Goal: Information Seeking & Learning: Find specific fact

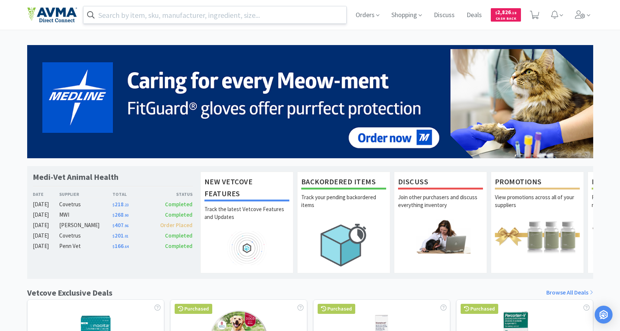
click at [156, 15] on input "text" at bounding box center [214, 14] width 263 height 17
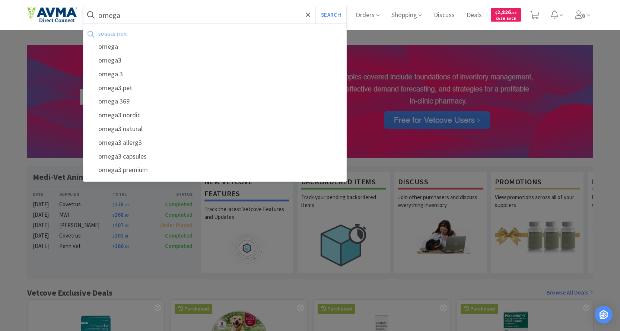
type input "omega"
click at [315, 6] on button "Search" at bounding box center [330, 14] width 31 height 17
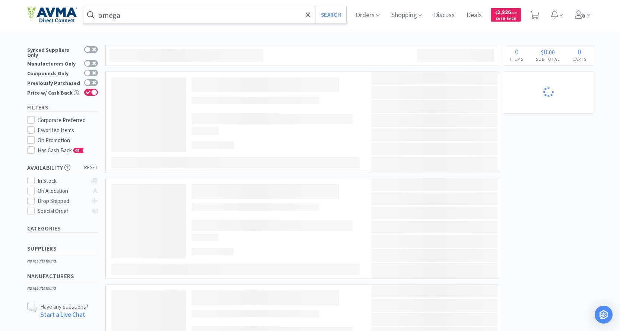
select select "4"
select select "2"
select select "4"
select select "1"
select select "2"
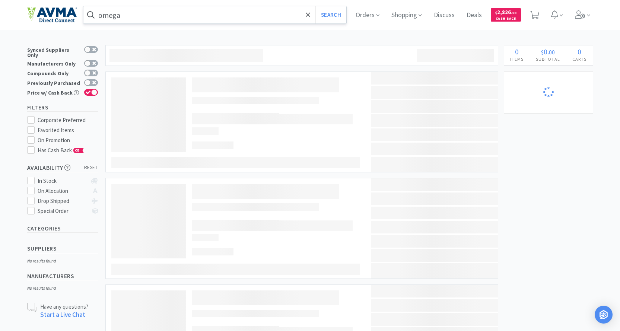
select select "1"
select select "4"
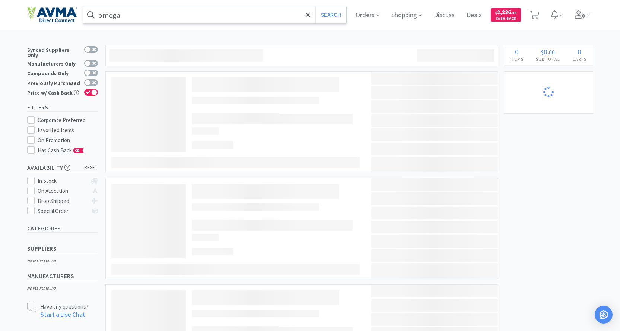
select select "1"
select select "2"
select select "1"
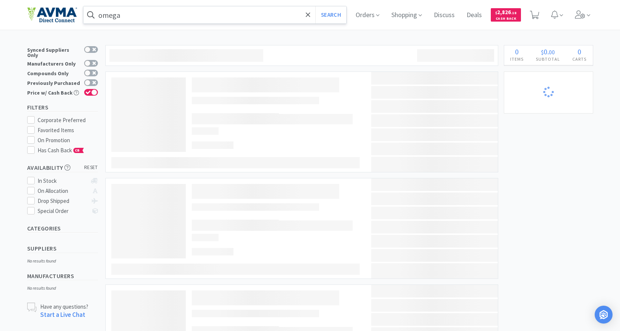
select select "1"
select select "2"
select select "10"
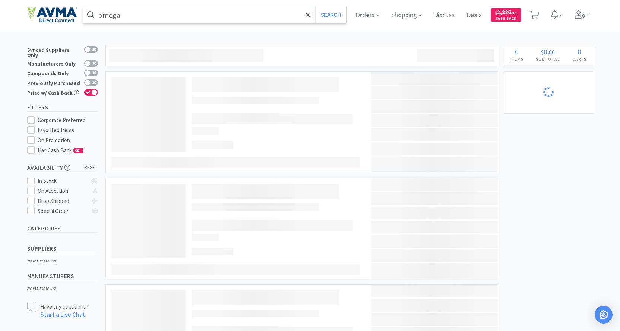
select select "1"
select select "6"
select select "8"
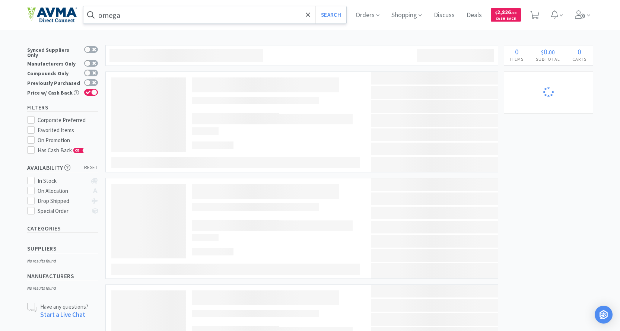
select select "3"
select select "1"
select select "6"
select select "1"
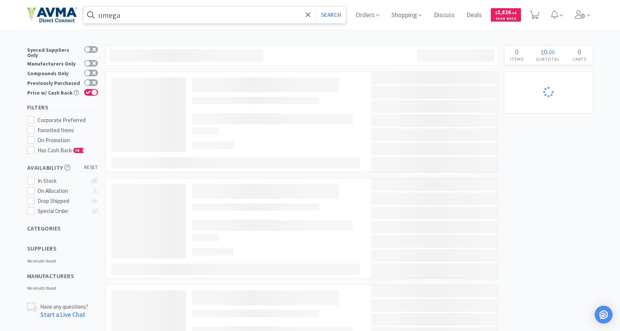
select select "1"
select select "2"
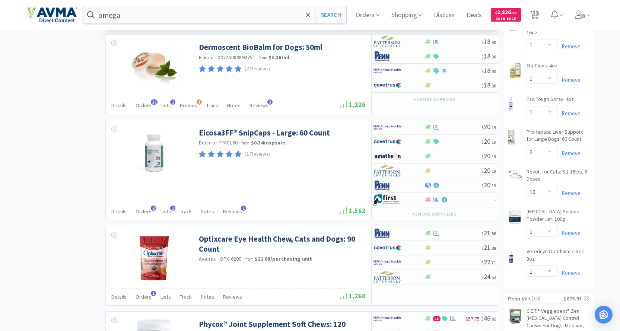
scroll to position [588, 0]
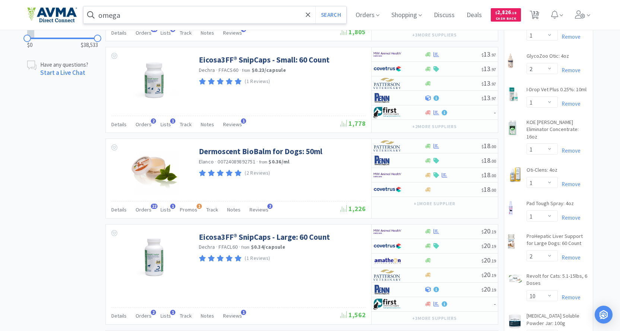
click at [148, 11] on input "omega" at bounding box center [214, 14] width 263 height 17
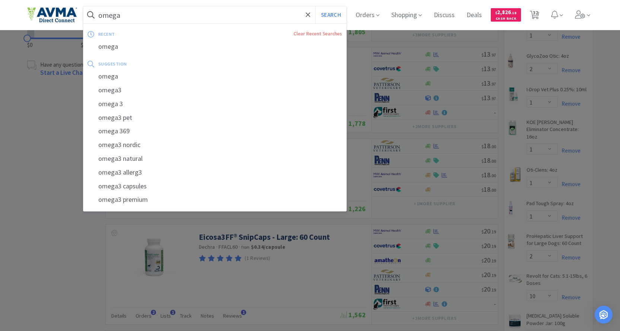
click at [148, 11] on input "omega" at bounding box center [214, 14] width 263 height 17
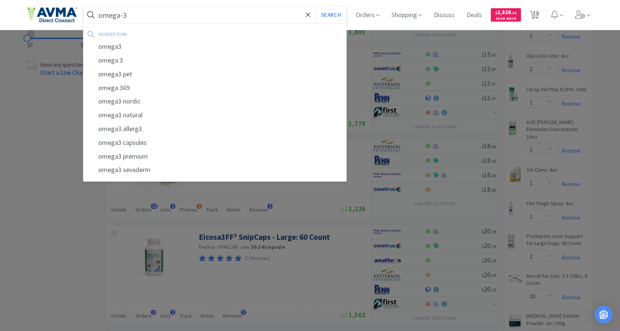
click at [315, 6] on button "Search" at bounding box center [330, 14] width 31 height 17
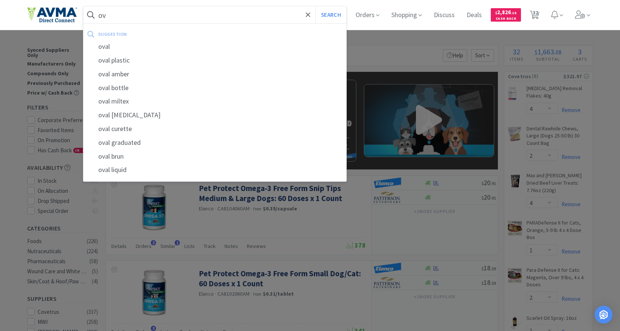
type input "o"
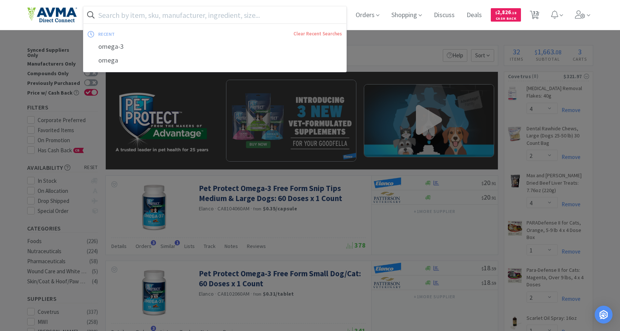
type input "o"
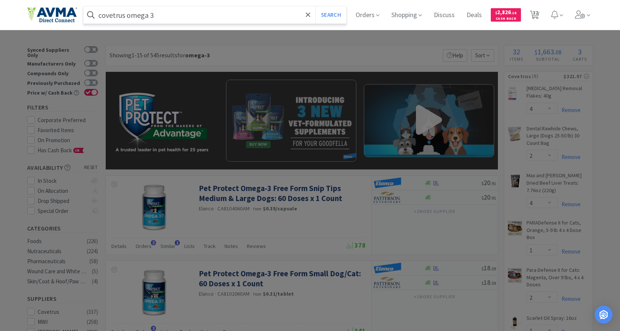
type input "covetrus omega 3"
click at [315, 6] on button "Search" at bounding box center [330, 14] width 31 height 17
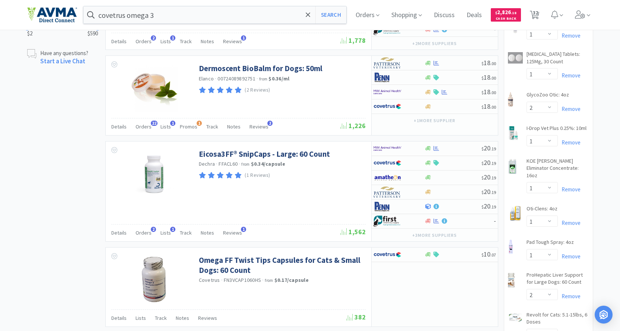
scroll to position [410, 0]
